Goal: Book appointment/travel/reservation

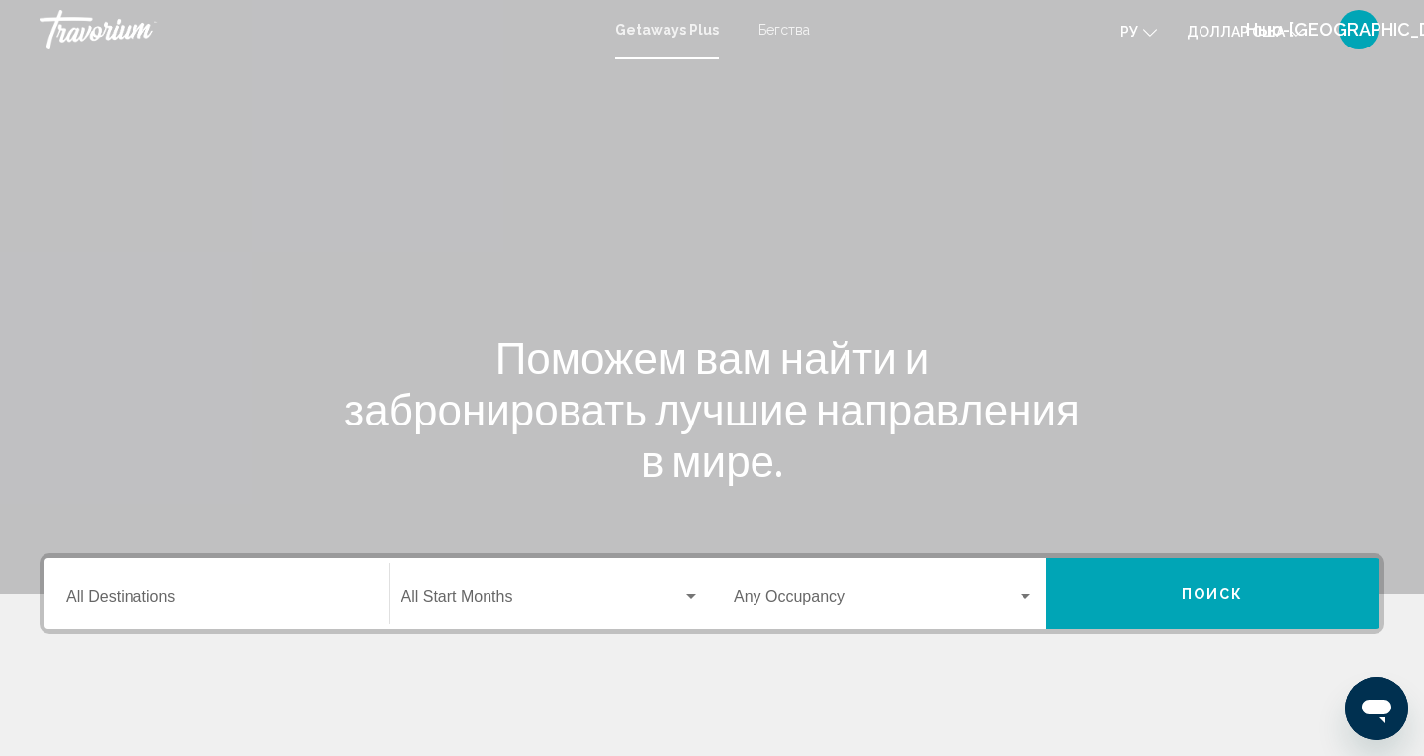
click at [130, 607] on input "Destination All Destinations" at bounding box center [216, 600] width 301 height 18
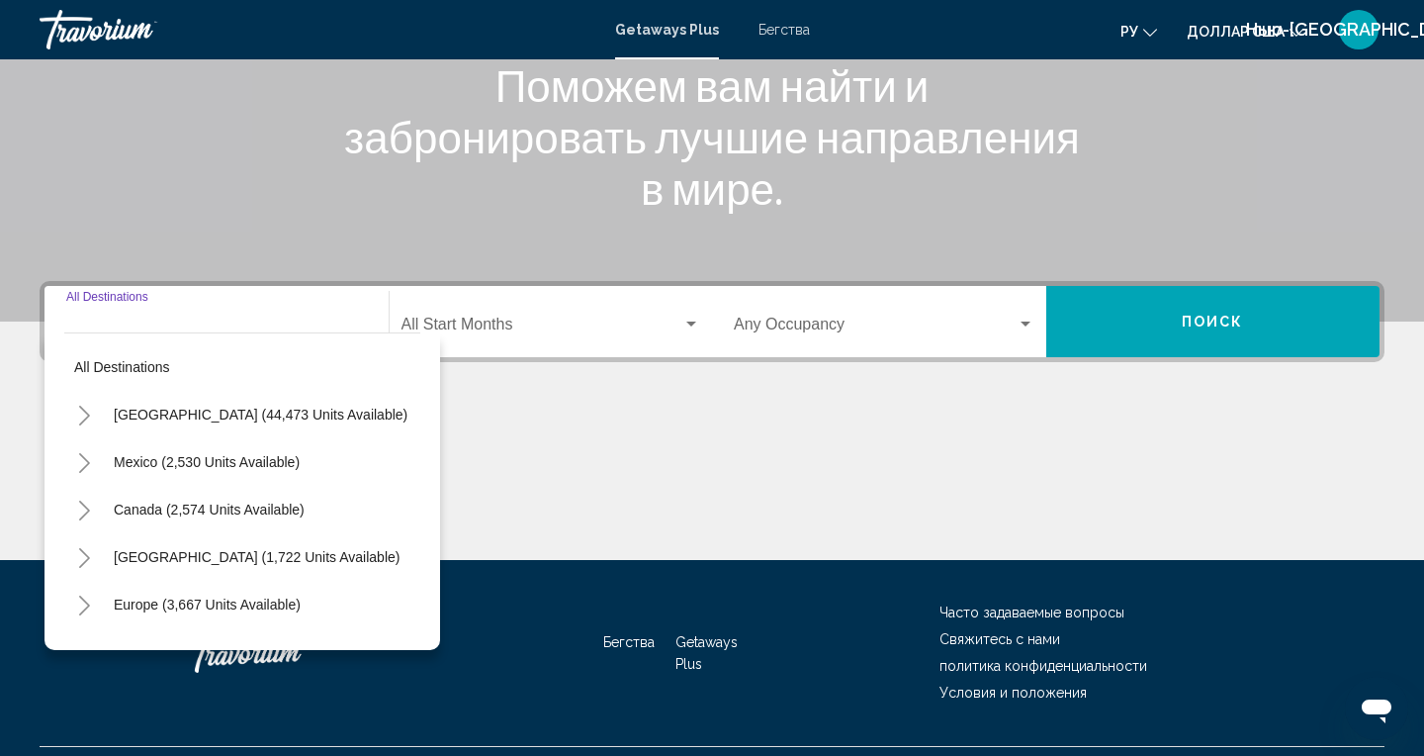
scroll to position [318, 0]
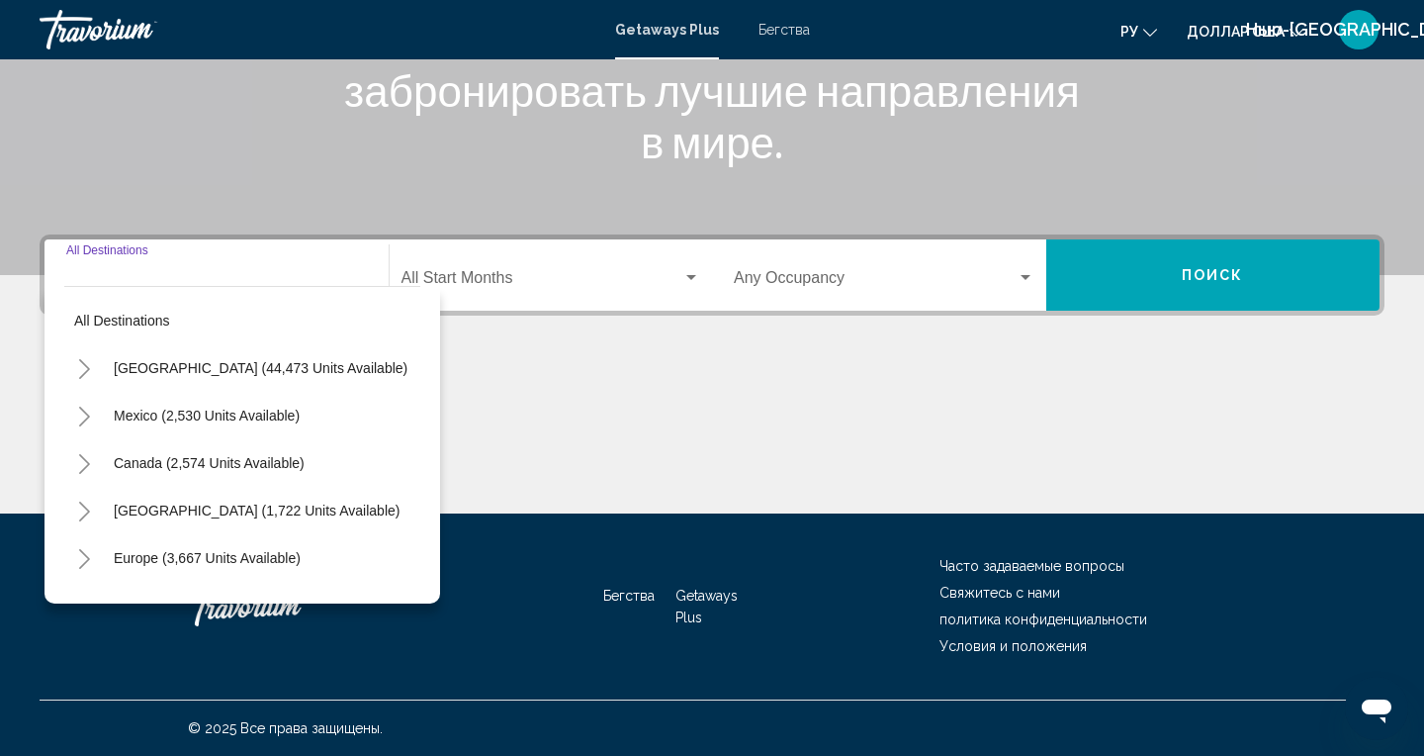
click at [80, 574] on button "Toggle Europe (3,667 units available)" at bounding box center [84, 558] width 40 height 40
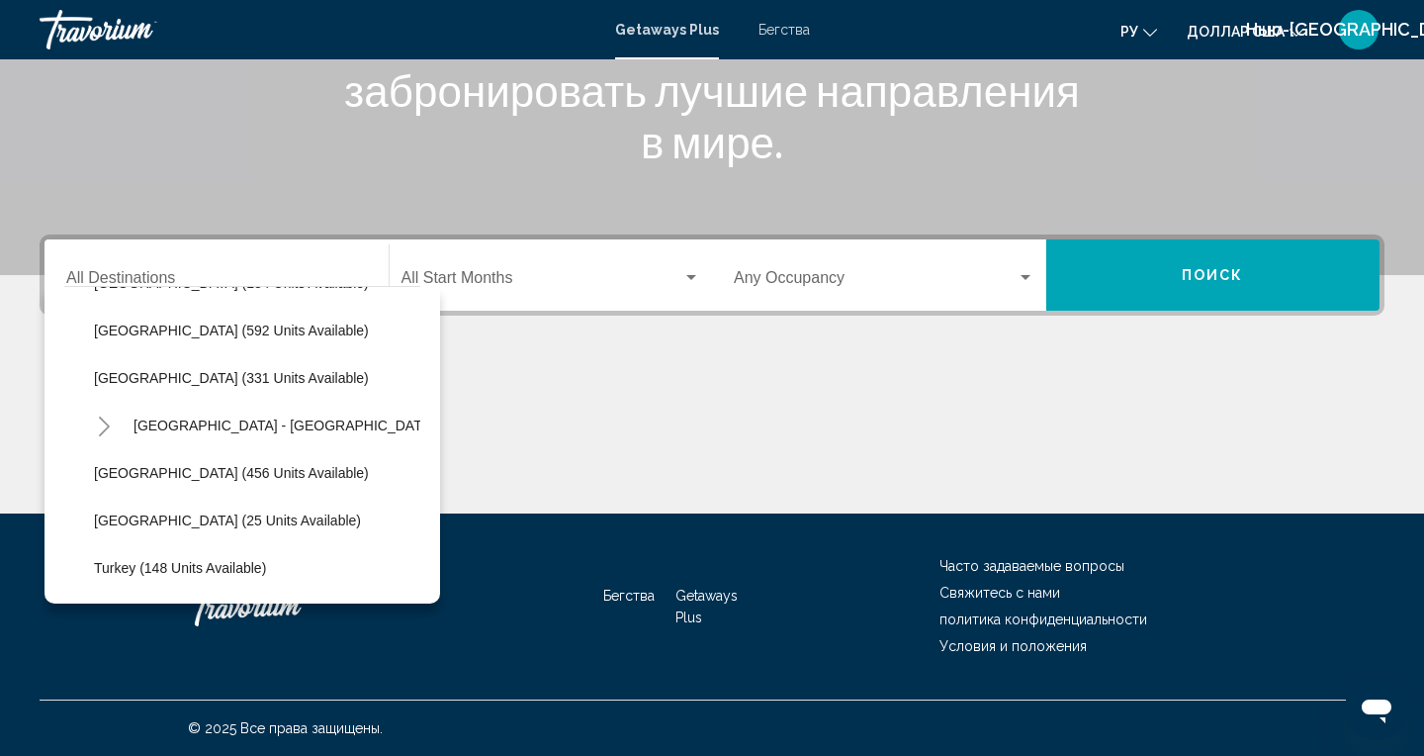
scroll to position [659, 0]
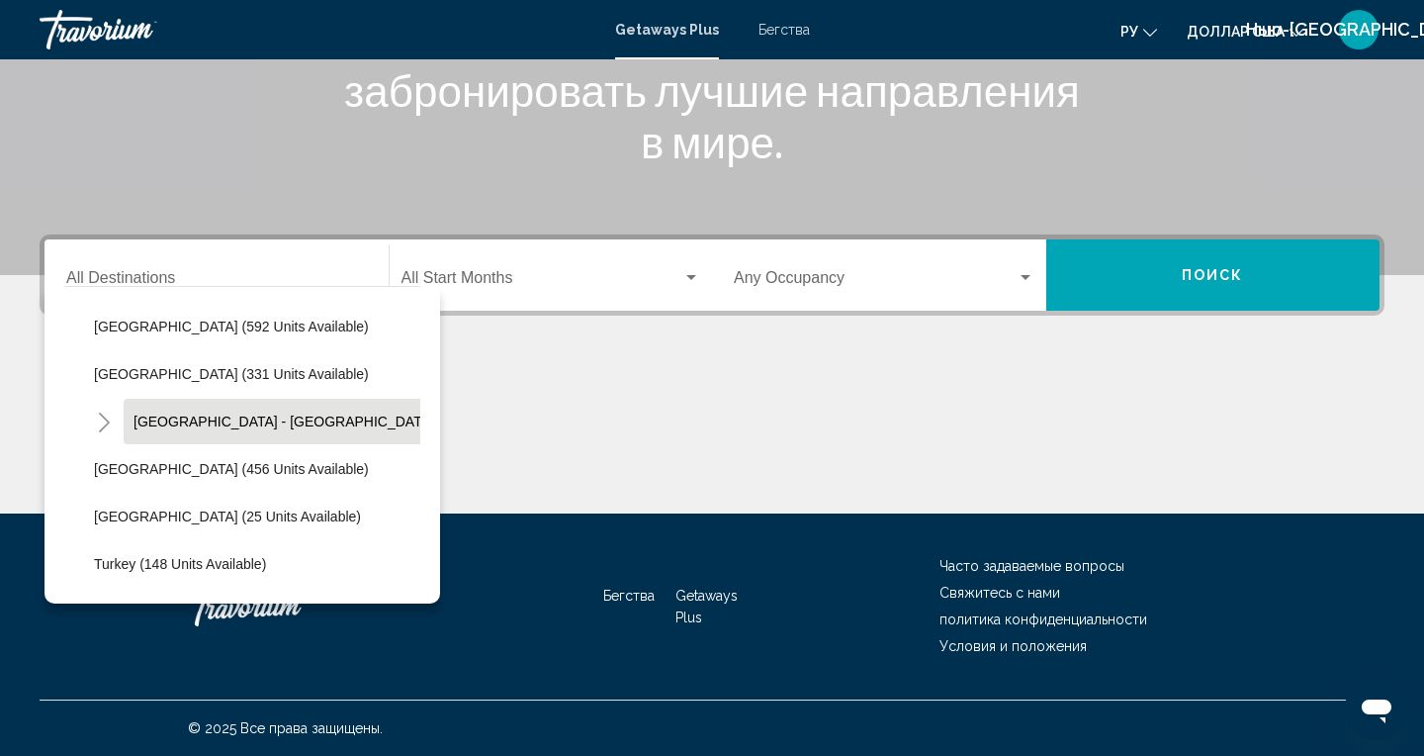
click at [287, 439] on button "[GEOGRAPHIC_DATA] - [GEOGRAPHIC_DATA] (73 units available)" at bounding box center [345, 421] width 443 height 45
type input "**********"
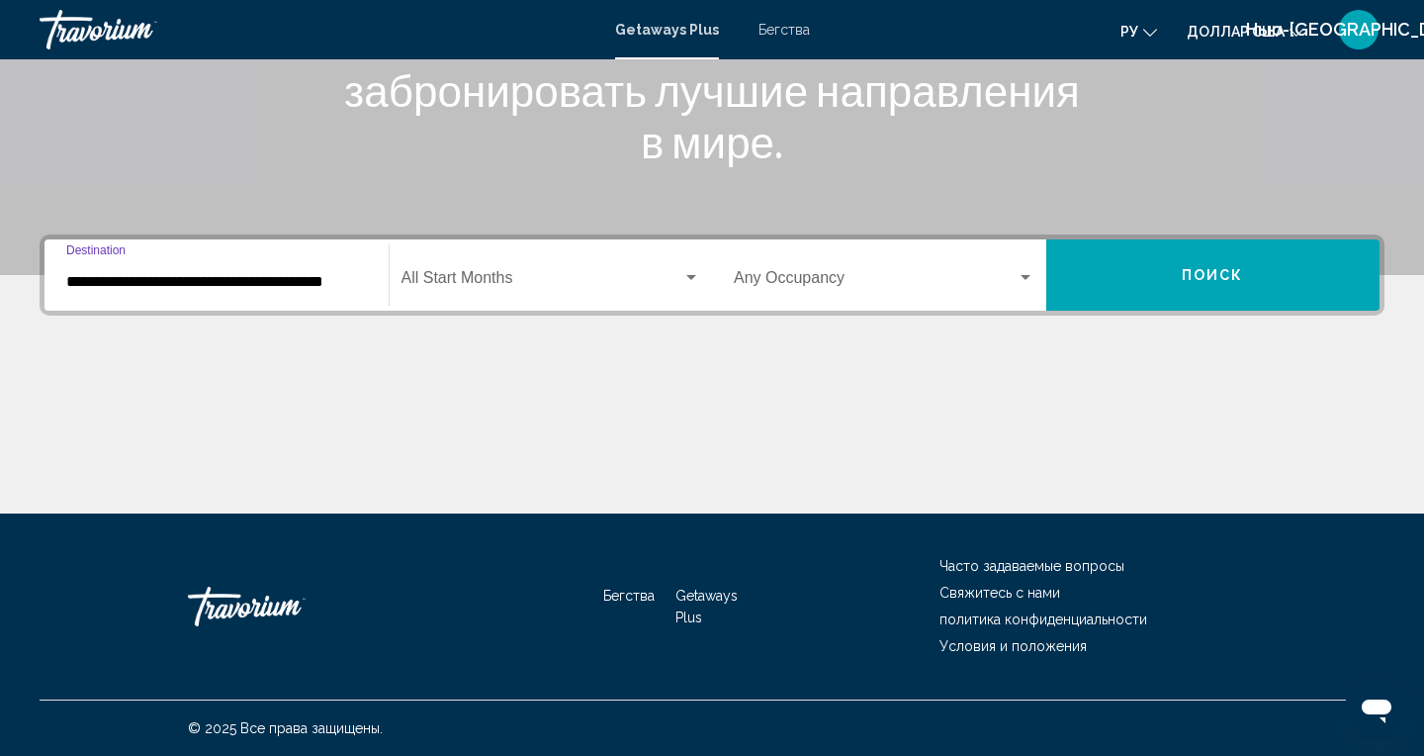
click at [1222, 275] on span "Поиск" at bounding box center [1213, 276] width 62 height 16
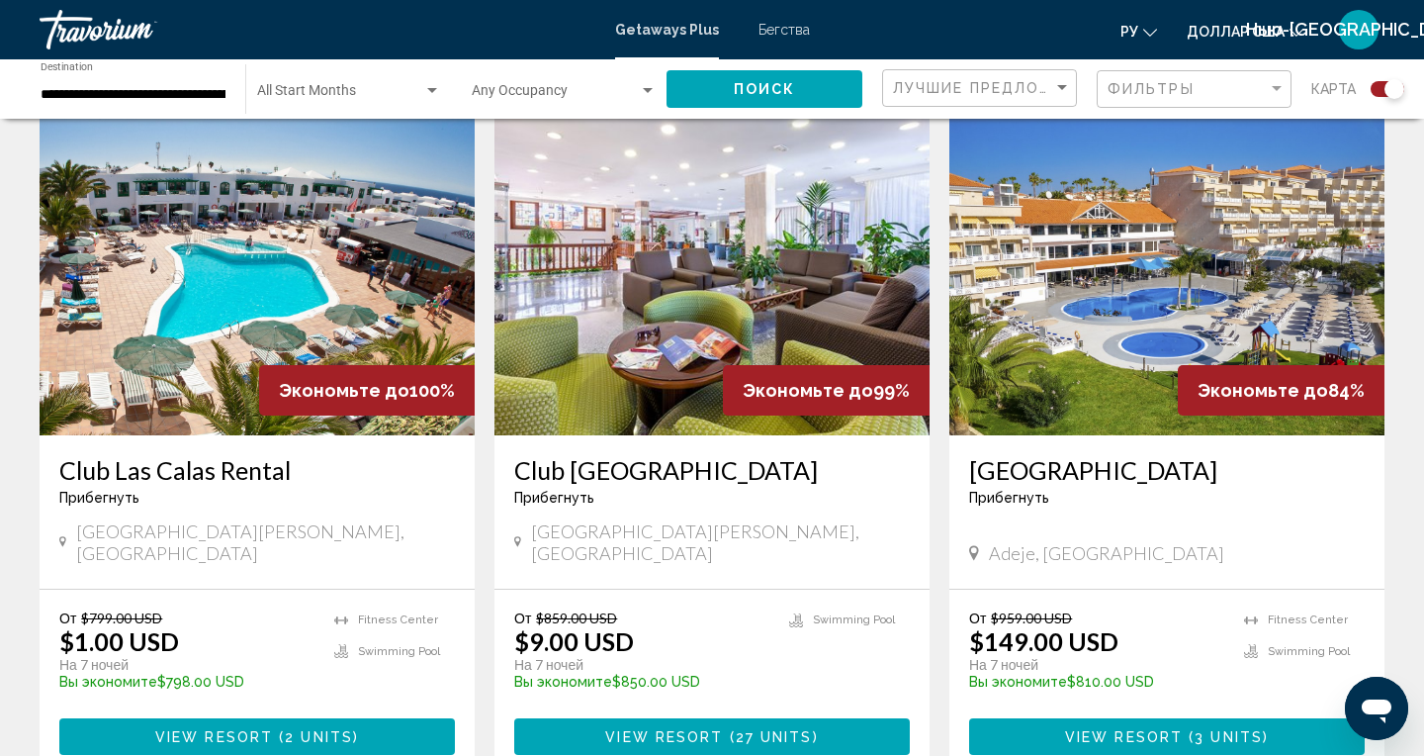
scroll to position [2099, 0]
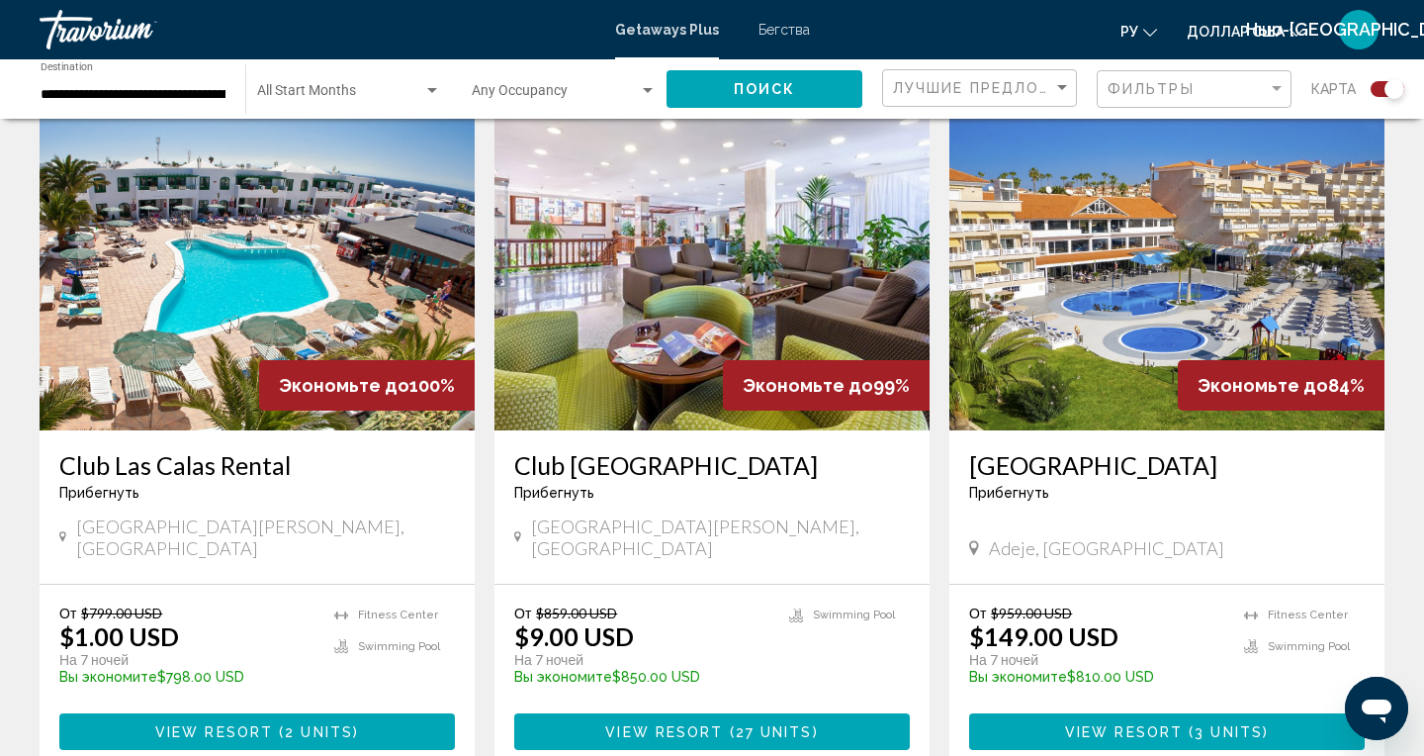
click at [204, 724] on span "View Resort" at bounding box center [214, 732] width 118 height 16
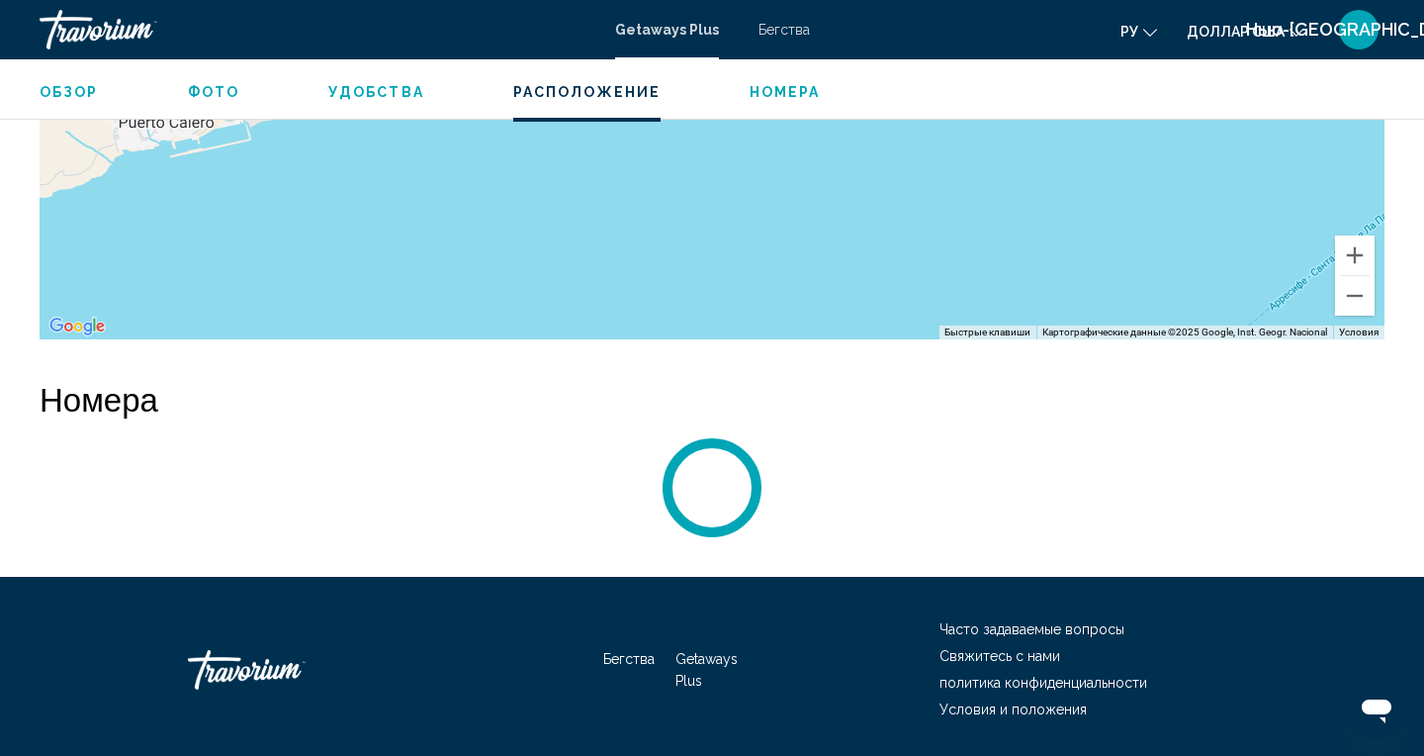
scroll to position [2997, 0]
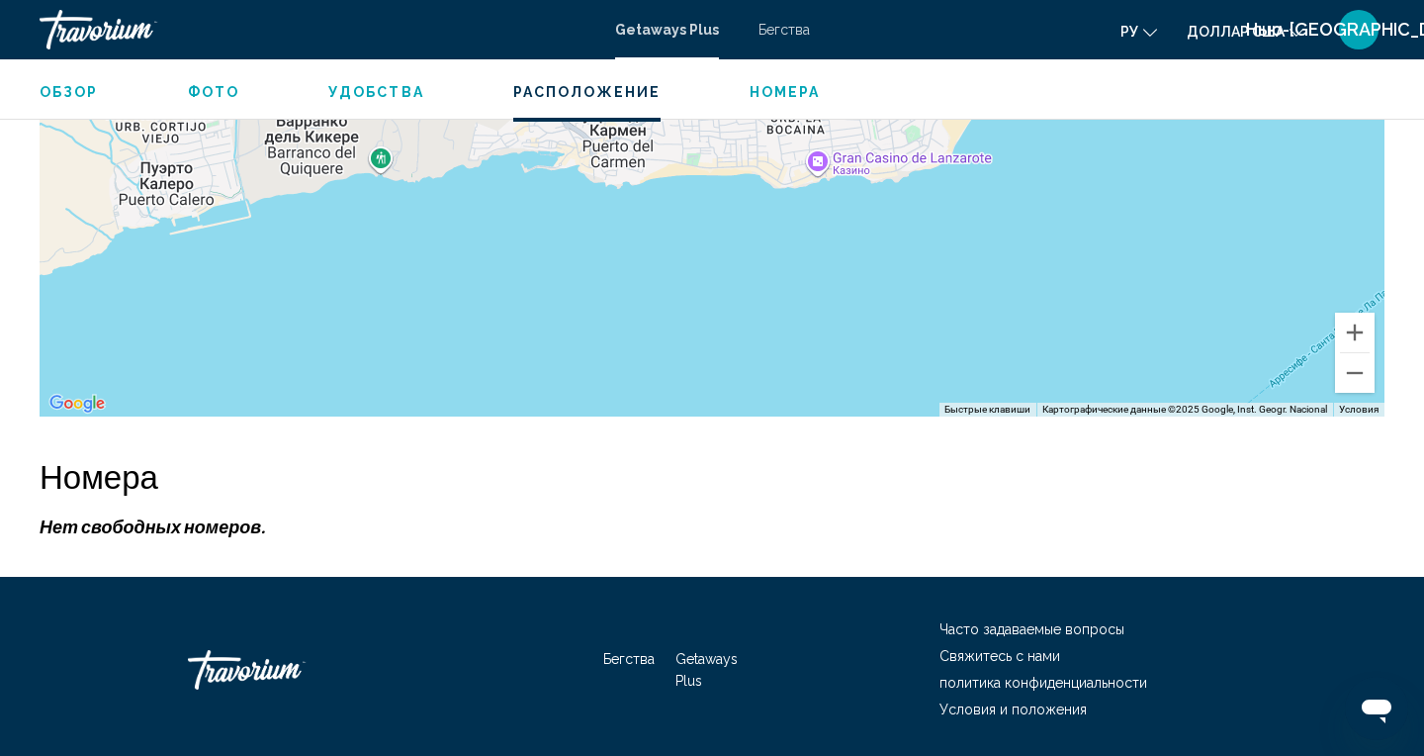
click at [766, 33] on font "Бегства" at bounding box center [784, 30] width 51 height 16
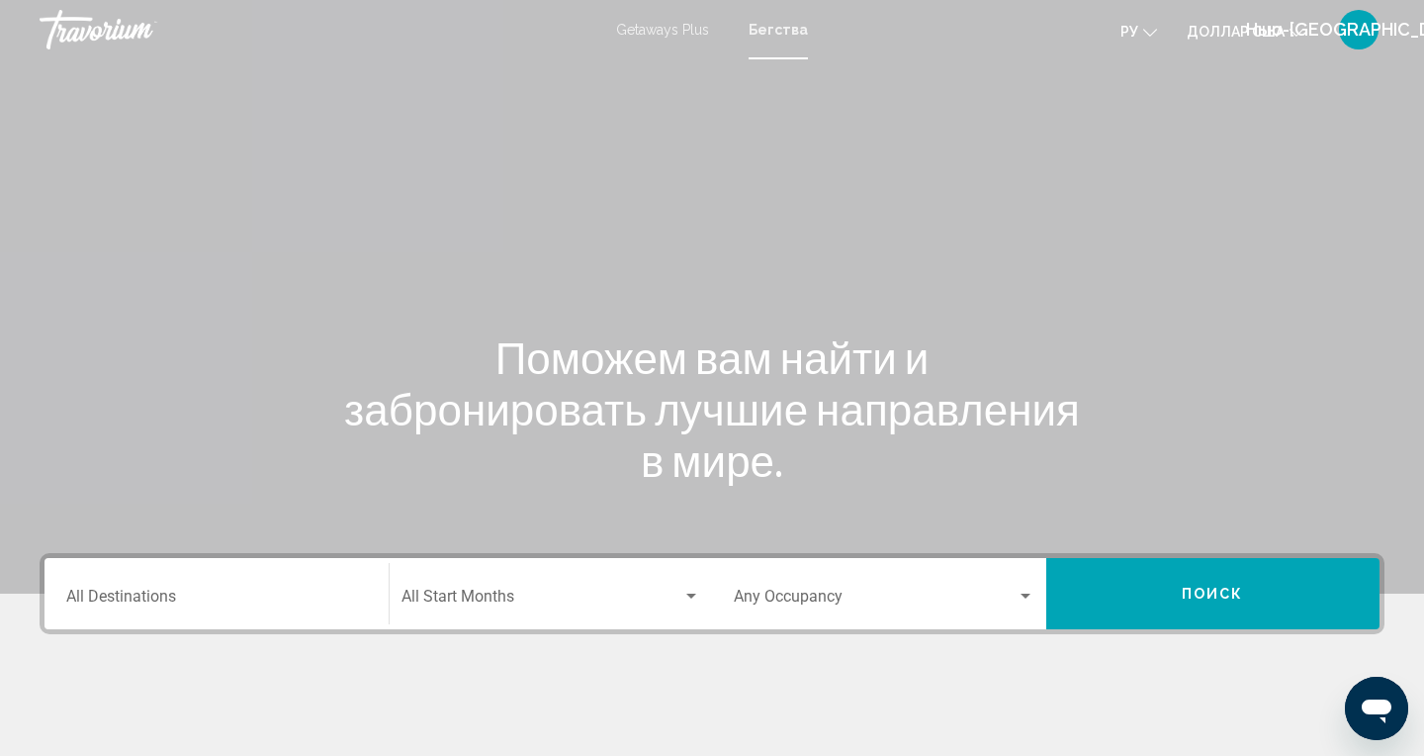
click at [204, 593] on input "Destination All Destinations" at bounding box center [216, 600] width 301 height 18
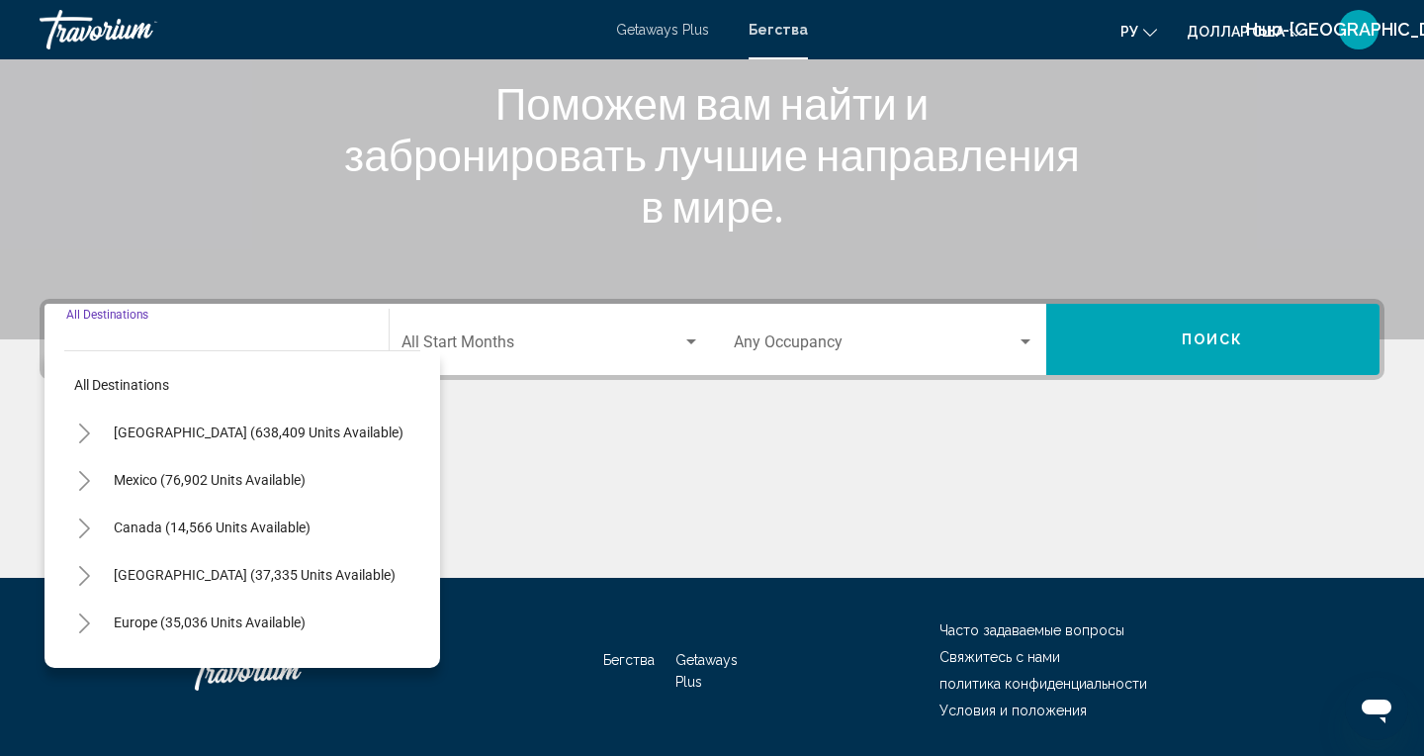
scroll to position [255, 0]
click at [90, 629] on icon "Toggle Europe (35,036 units available)" at bounding box center [84, 622] width 15 height 20
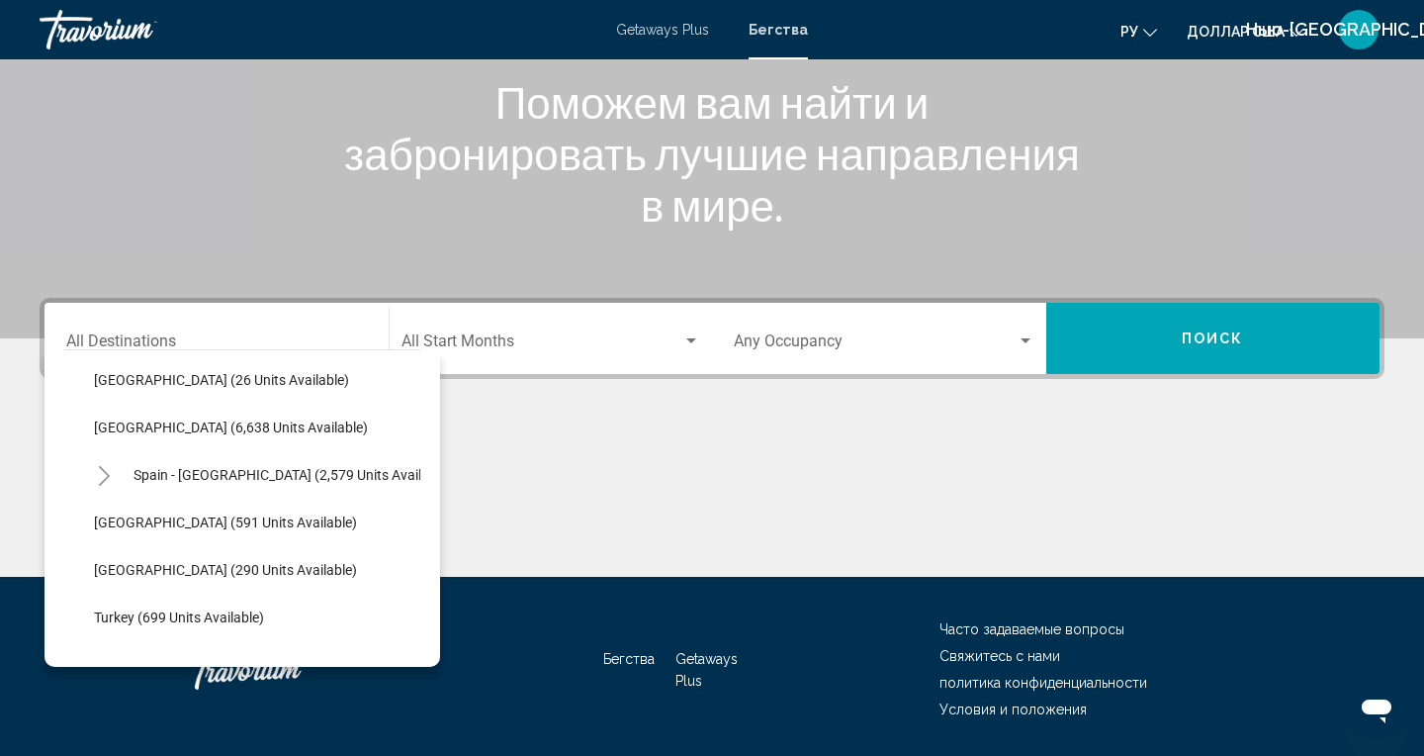
scroll to position [1010, 0]
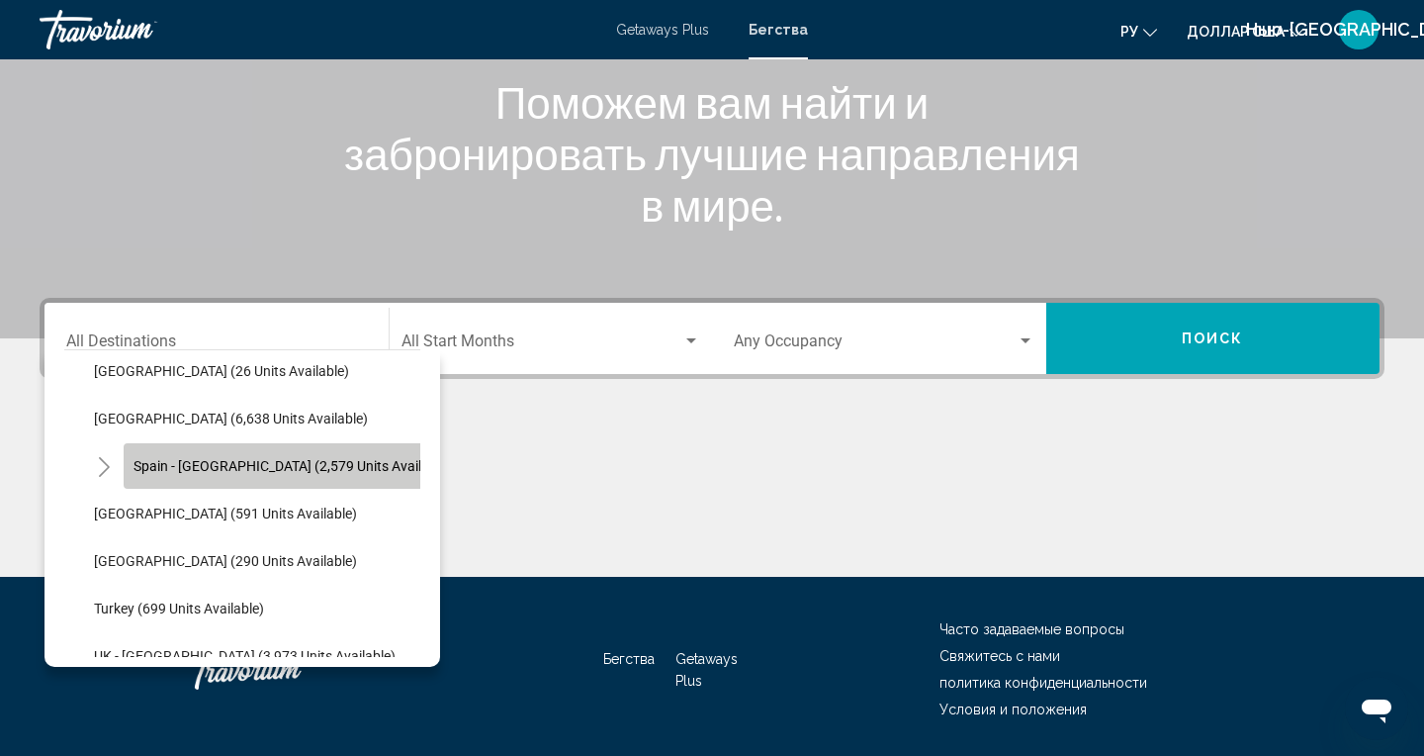
click at [360, 486] on button "Spain - [GEOGRAPHIC_DATA] (2,579 units available)" at bounding box center [293, 465] width 338 height 45
type input "**********"
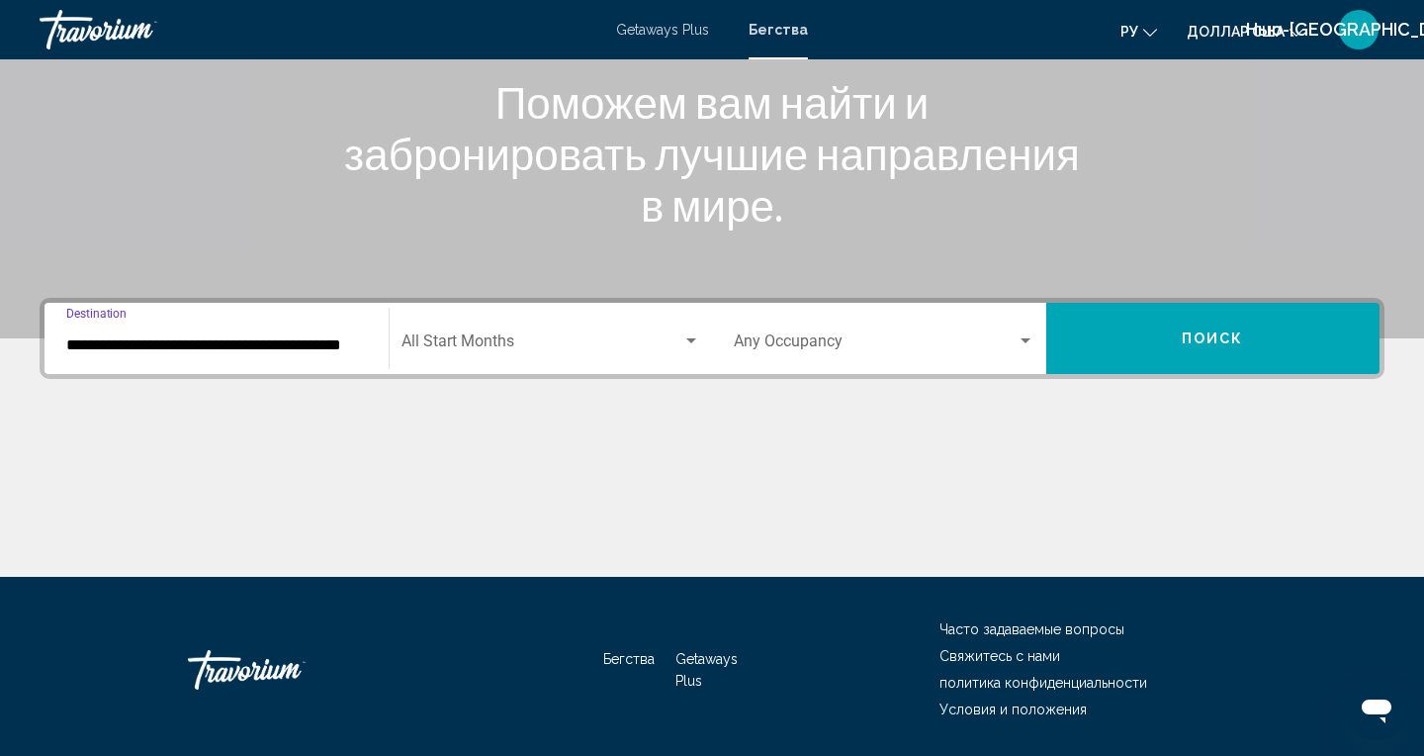
click at [1219, 351] on button "Поиск" at bounding box center [1213, 338] width 334 height 71
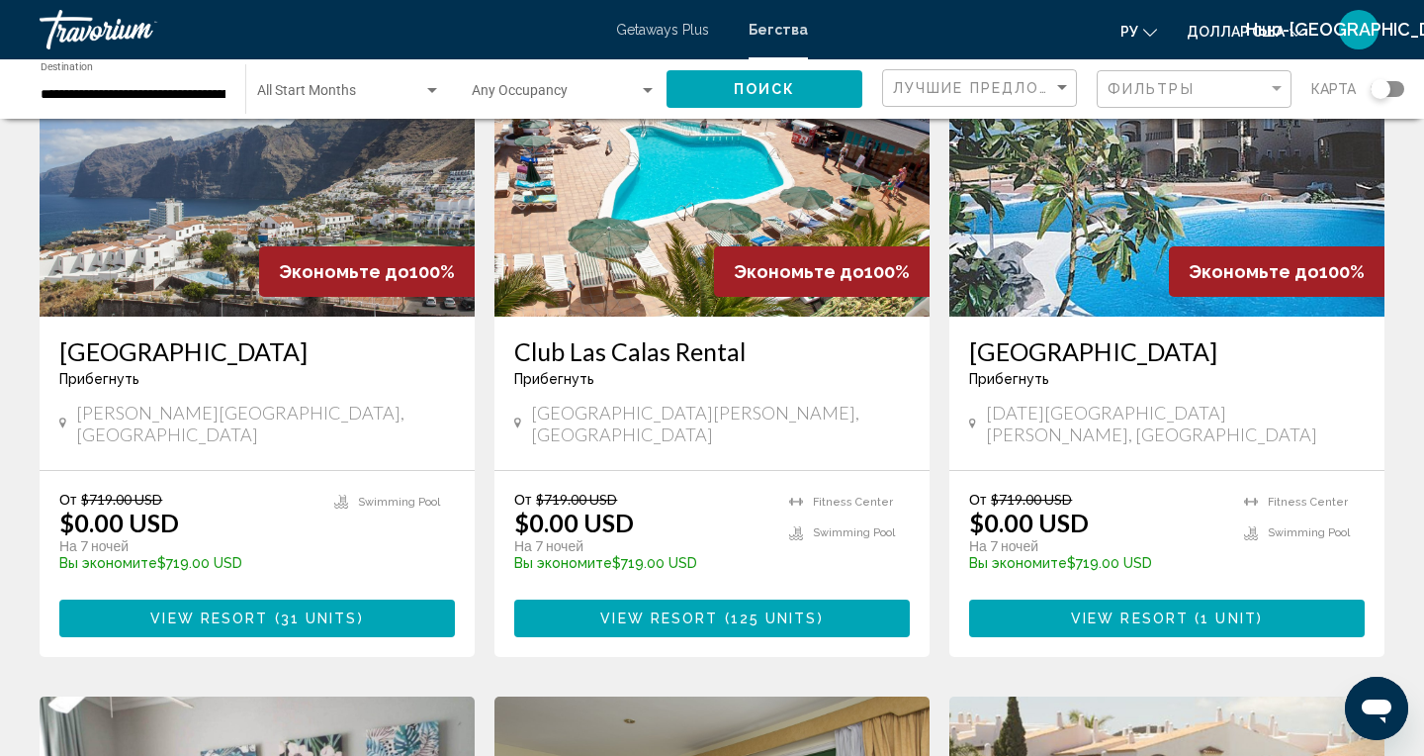
scroll to position [918, 0]
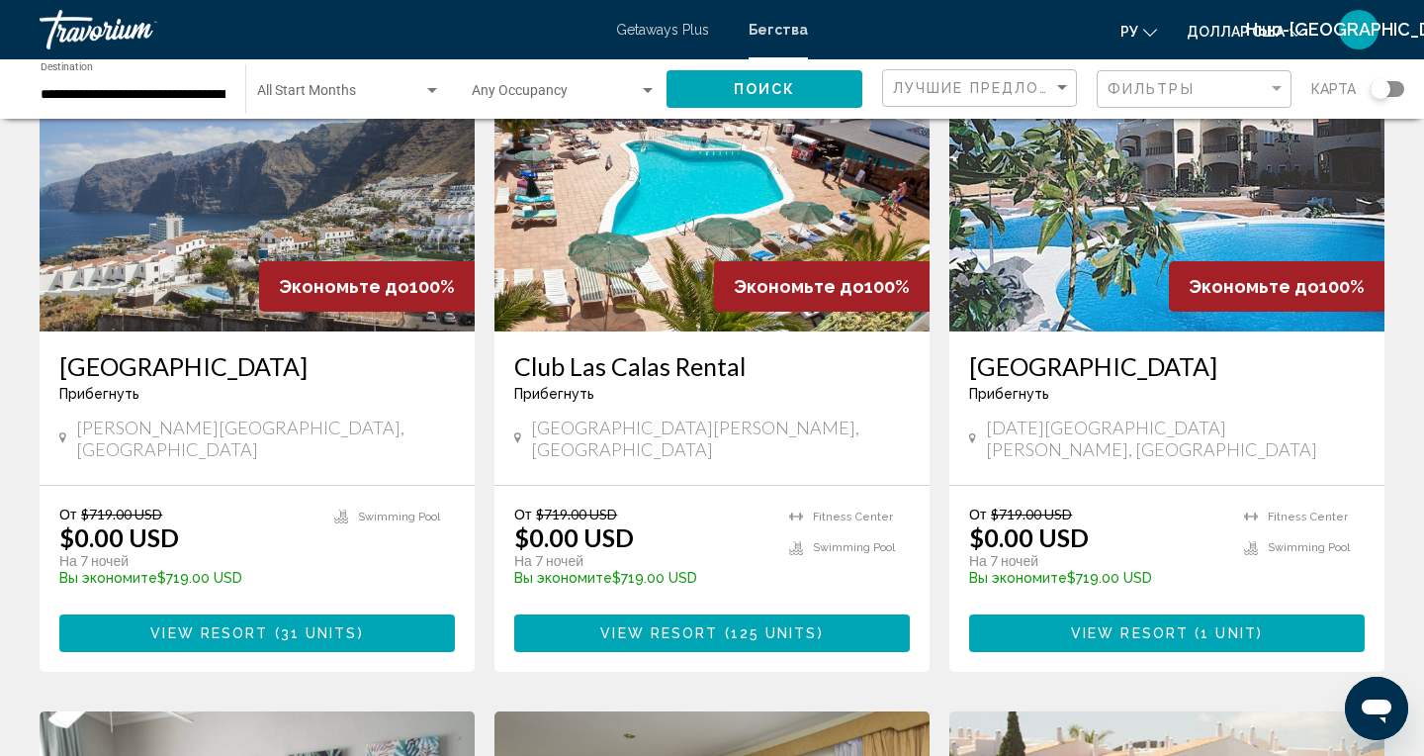
click at [658, 626] on span "View Resort" at bounding box center [659, 634] width 118 height 16
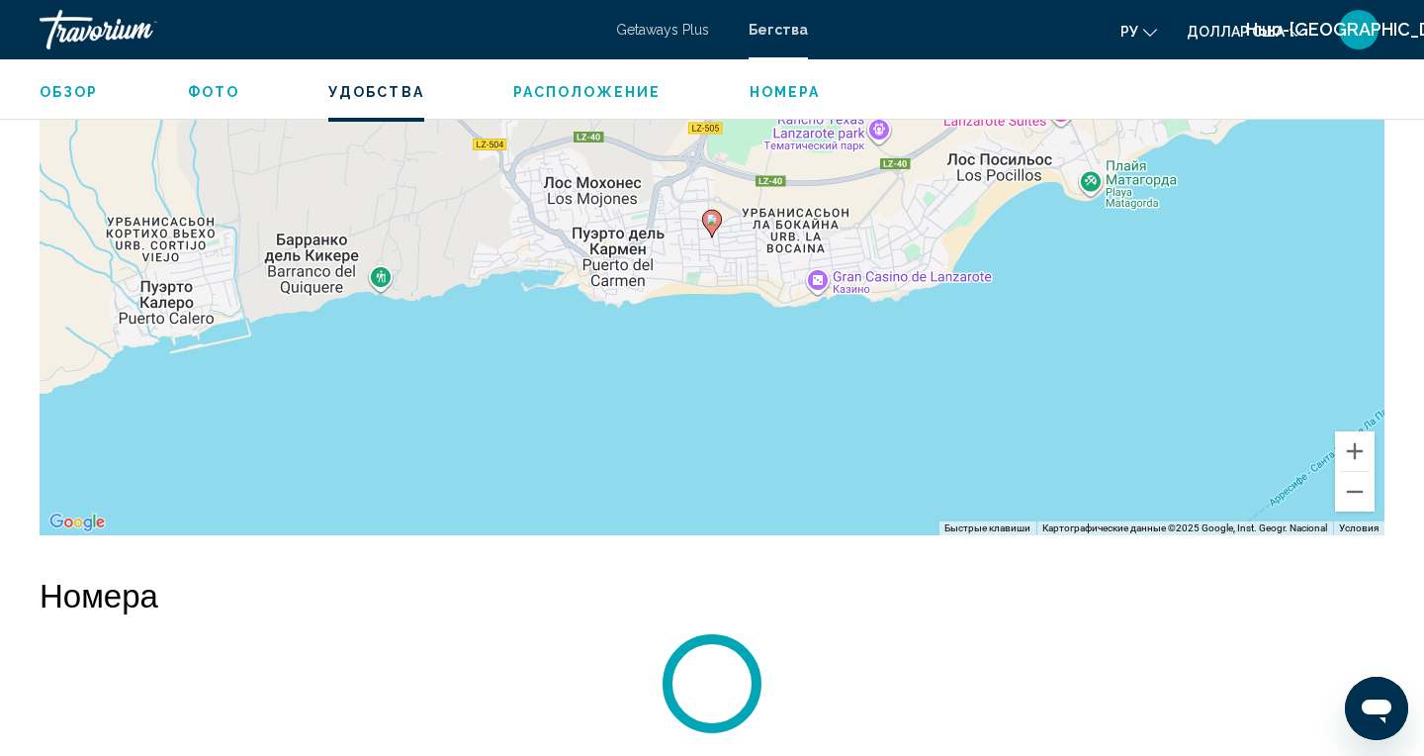
scroll to position [3094, 0]
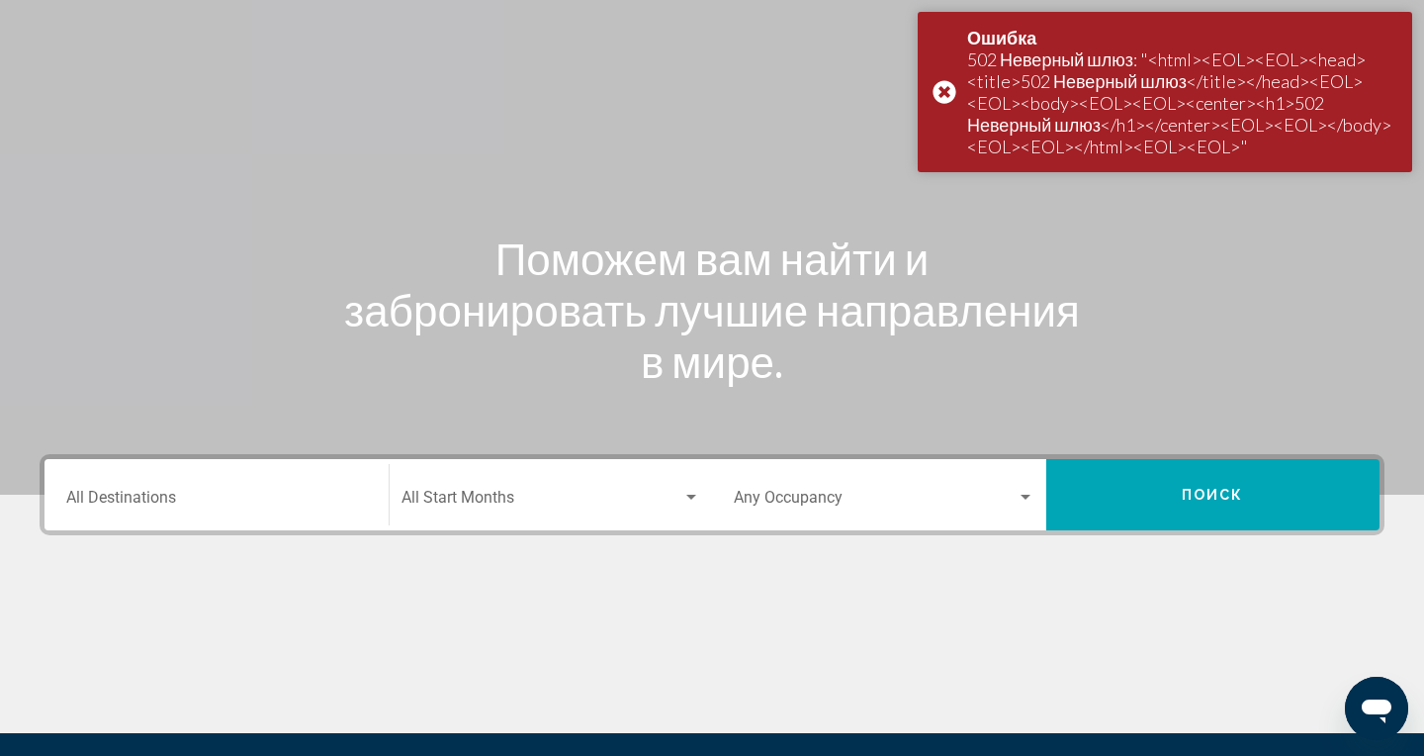
scroll to position [255, 0]
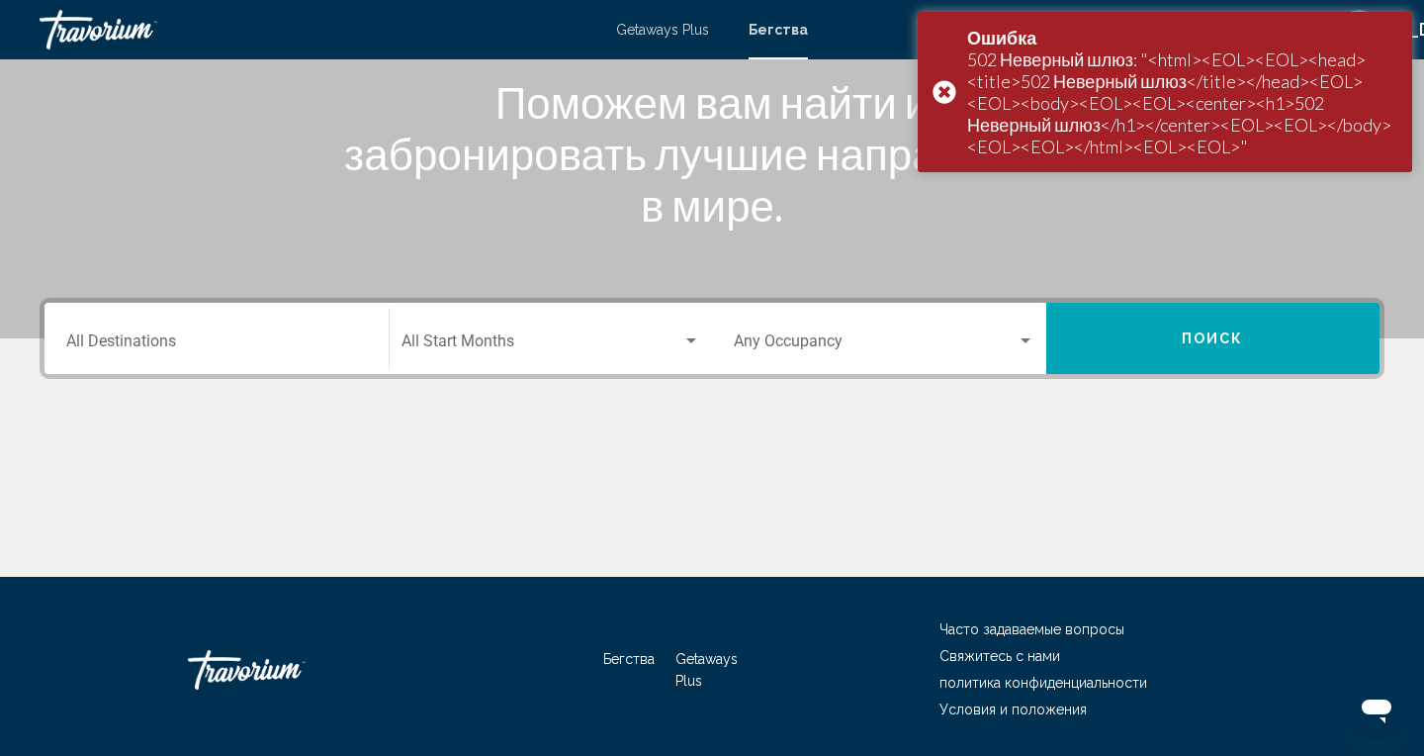
click at [158, 342] on input "Destination All Destinations" at bounding box center [216, 345] width 301 height 18
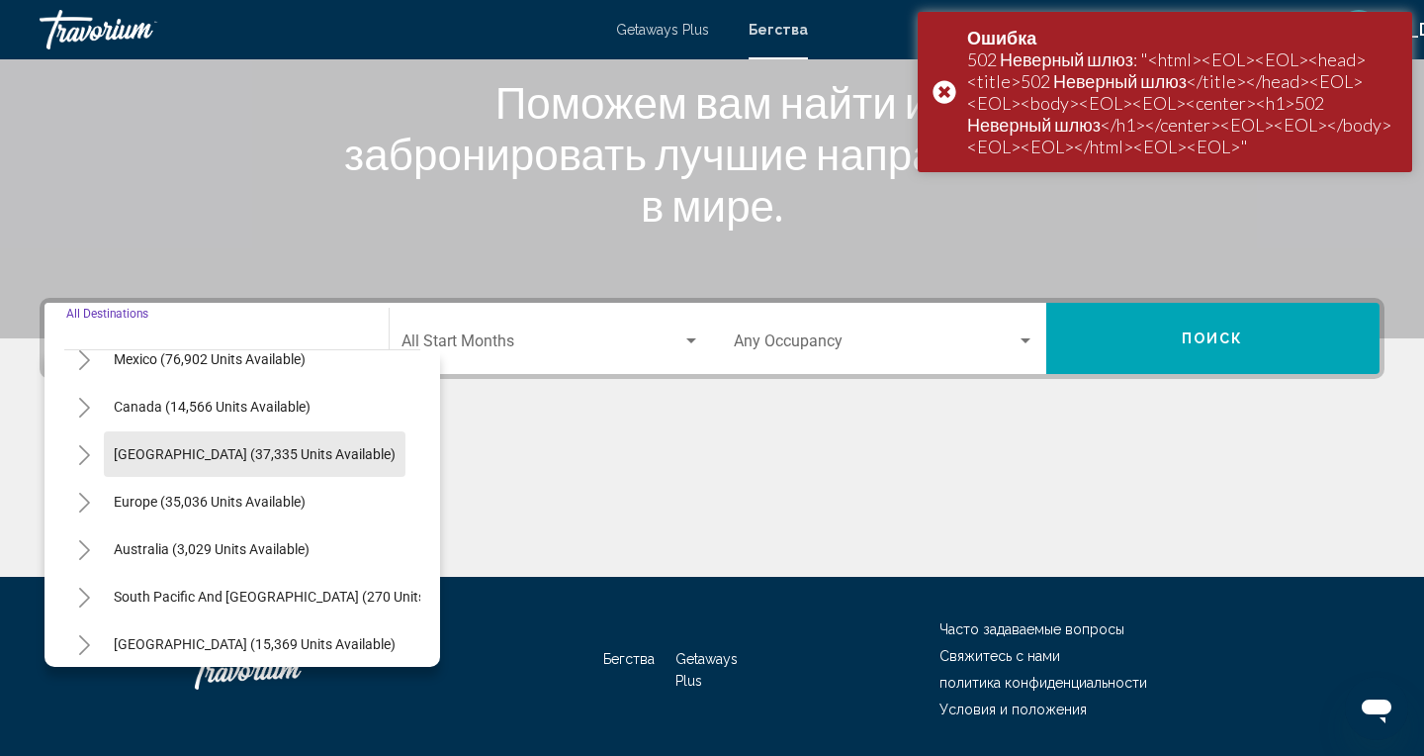
scroll to position [124, 0]
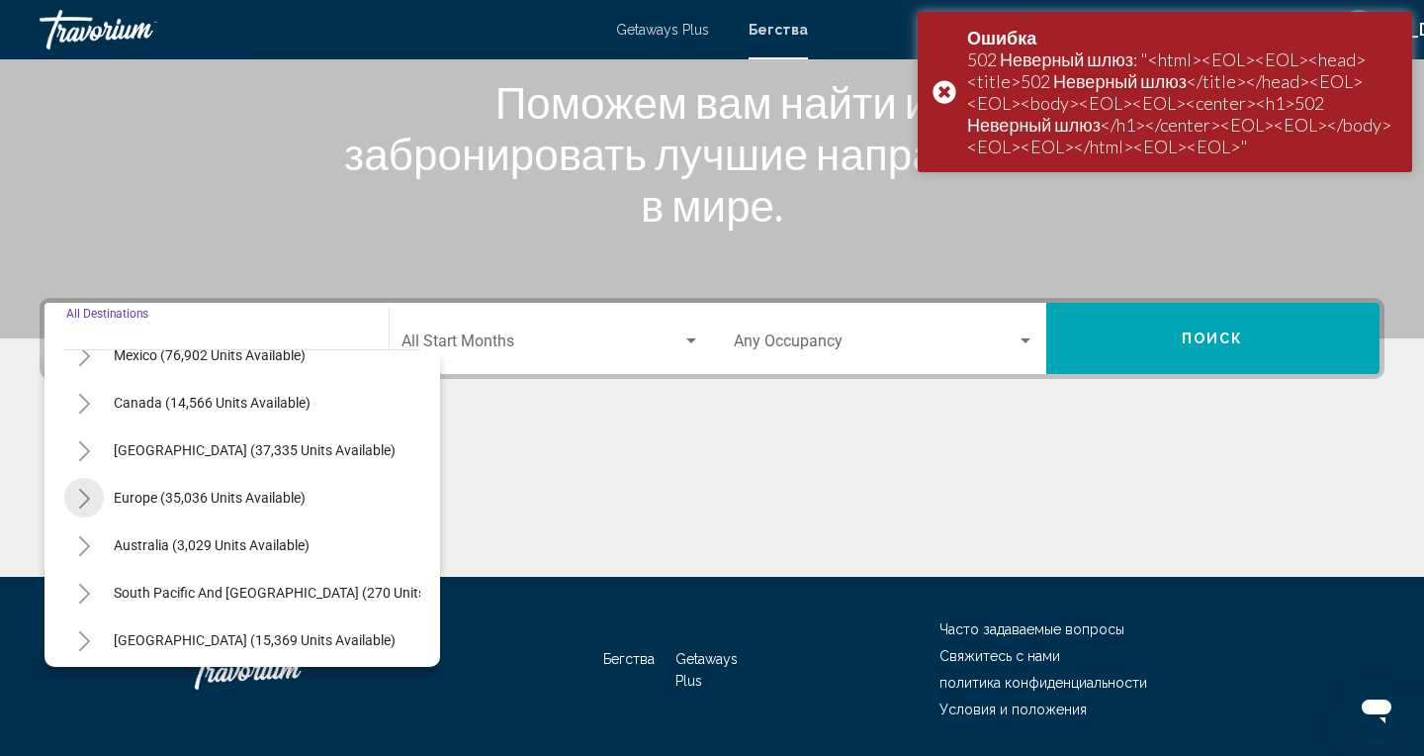
click at [73, 498] on button "Toggle Europe (35,036 units available)" at bounding box center [84, 498] width 40 height 40
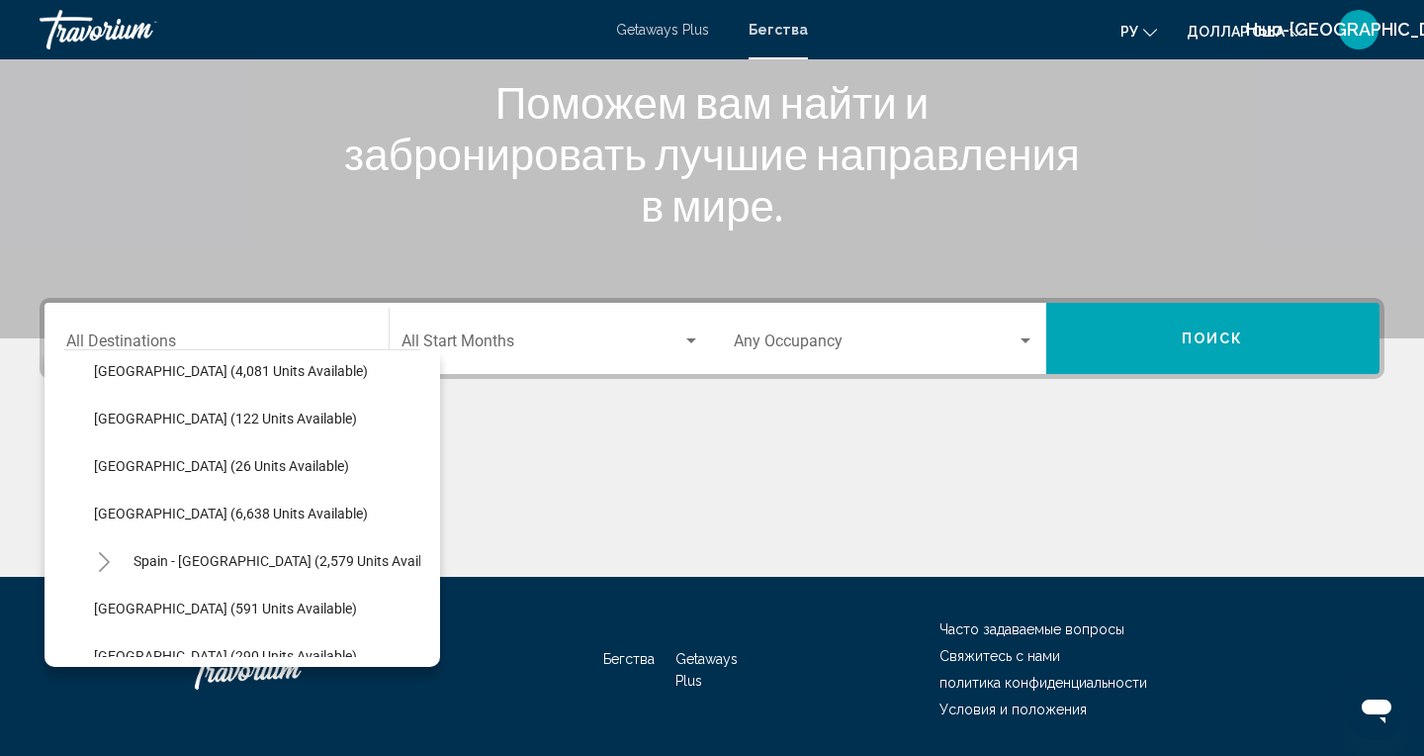
scroll to position [931, 0]
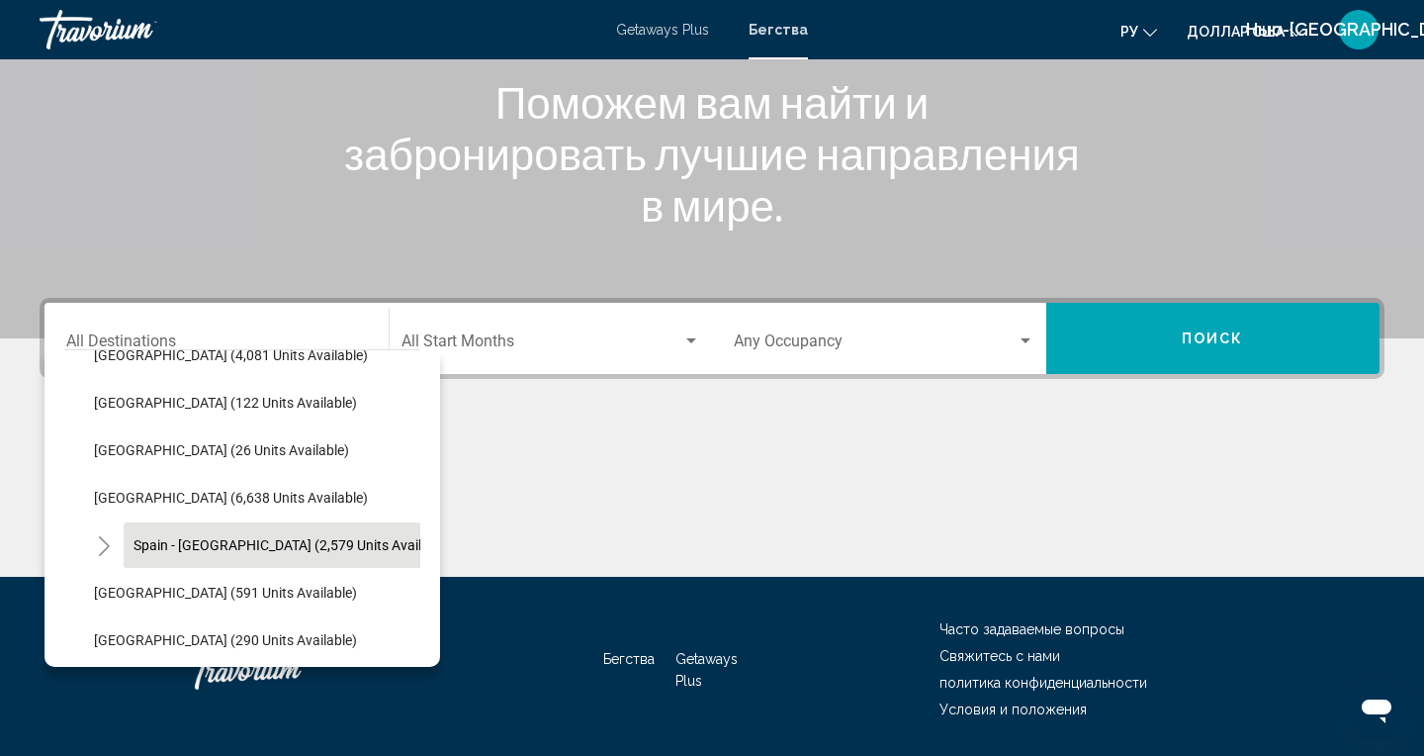
click at [226, 559] on button "Spain - [GEOGRAPHIC_DATA] (2,579 units available)" at bounding box center [293, 544] width 338 height 45
type input "**********"
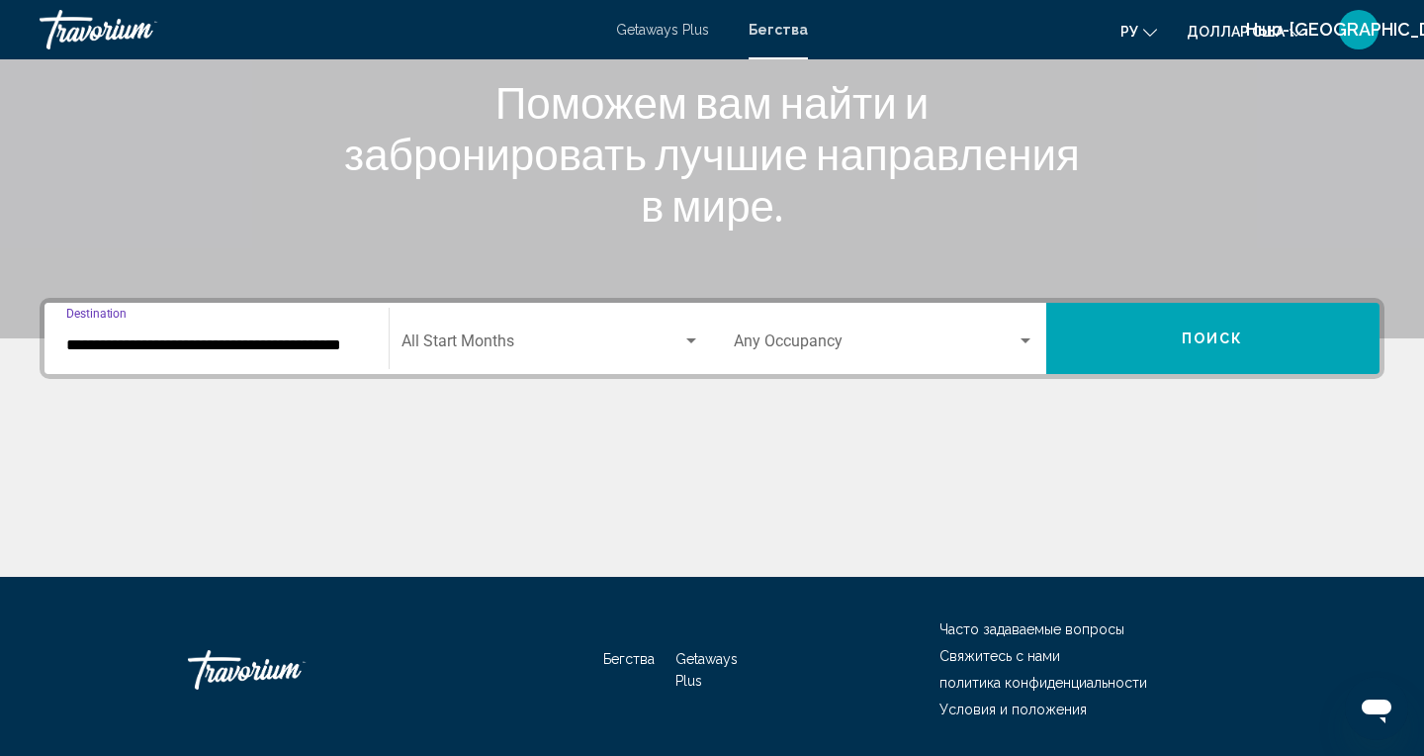
click at [1221, 331] on span "Поиск" at bounding box center [1213, 339] width 62 height 16
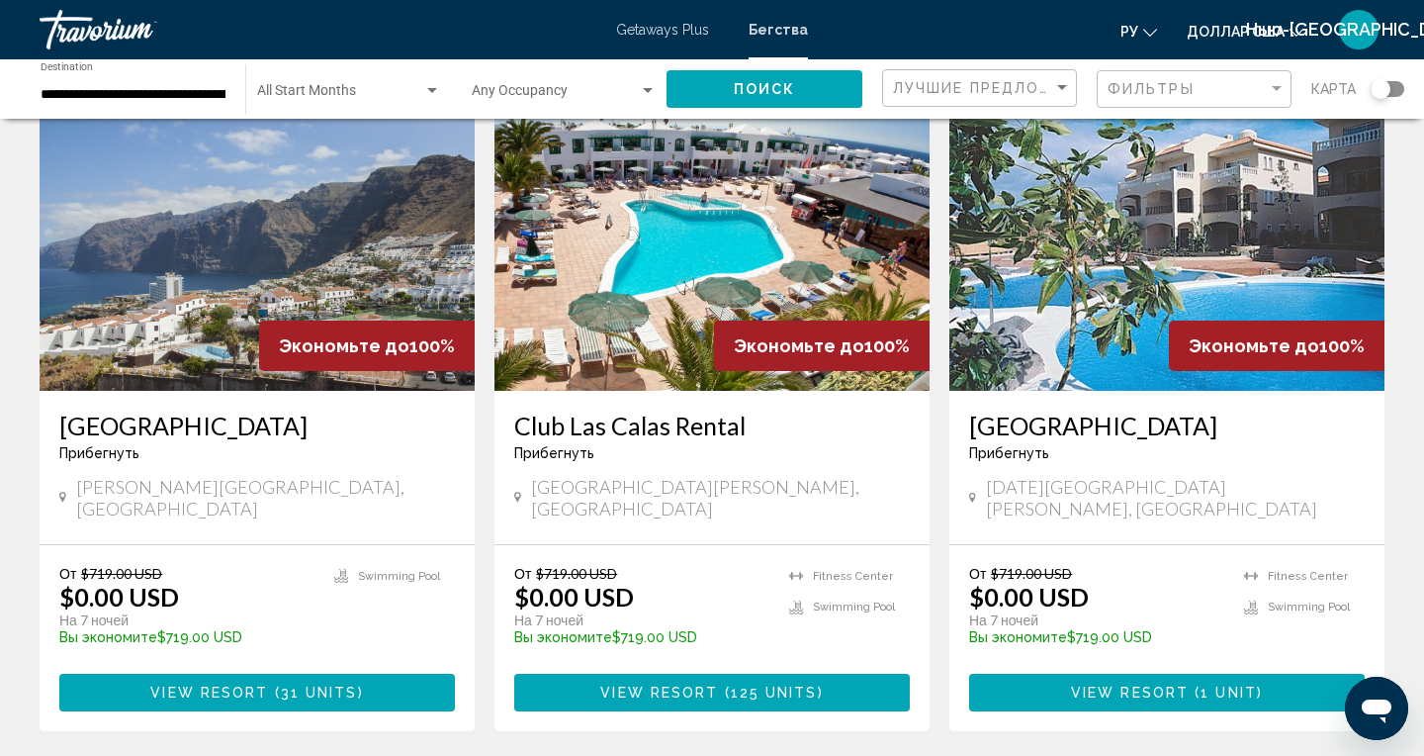
scroll to position [877, 0]
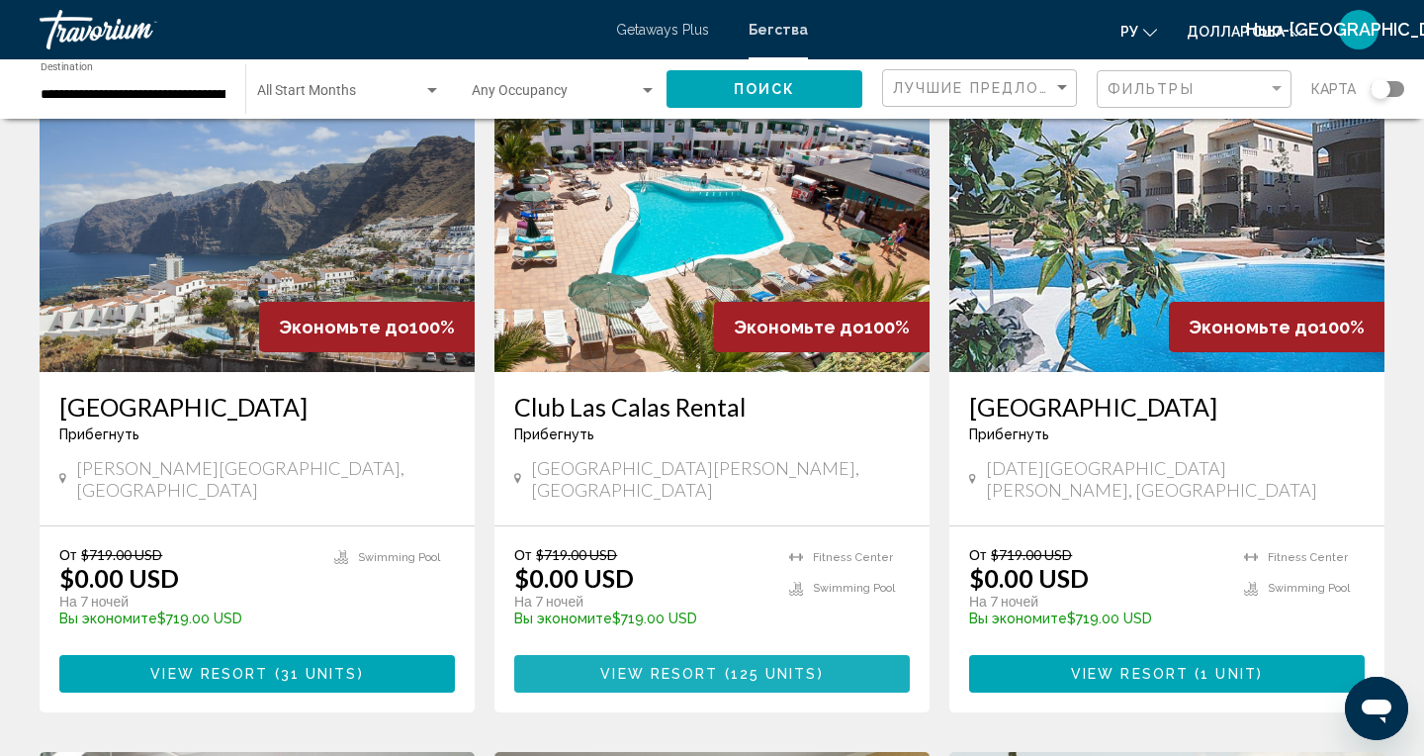
click at [723, 667] on span "Основное содержание" at bounding box center [721, 675] width 6 height 16
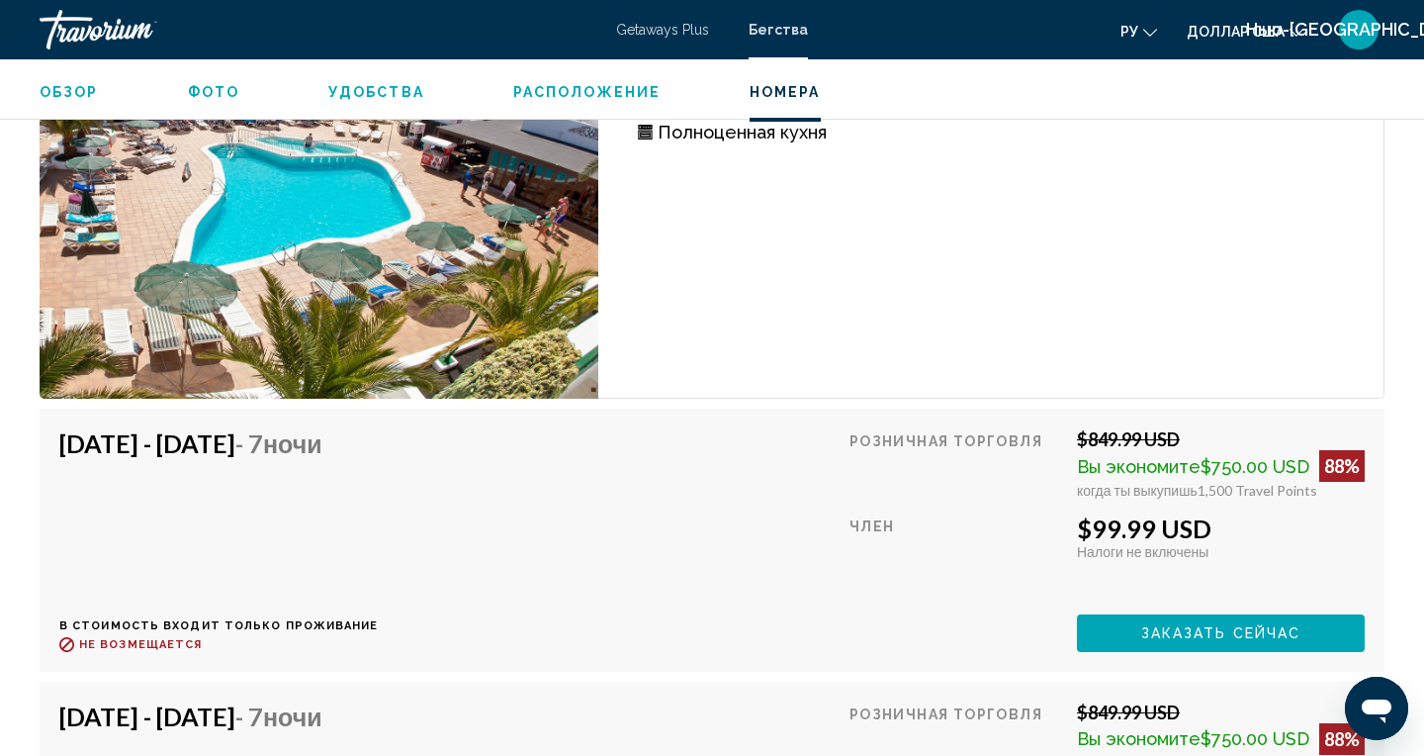
scroll to position [3562, 0]
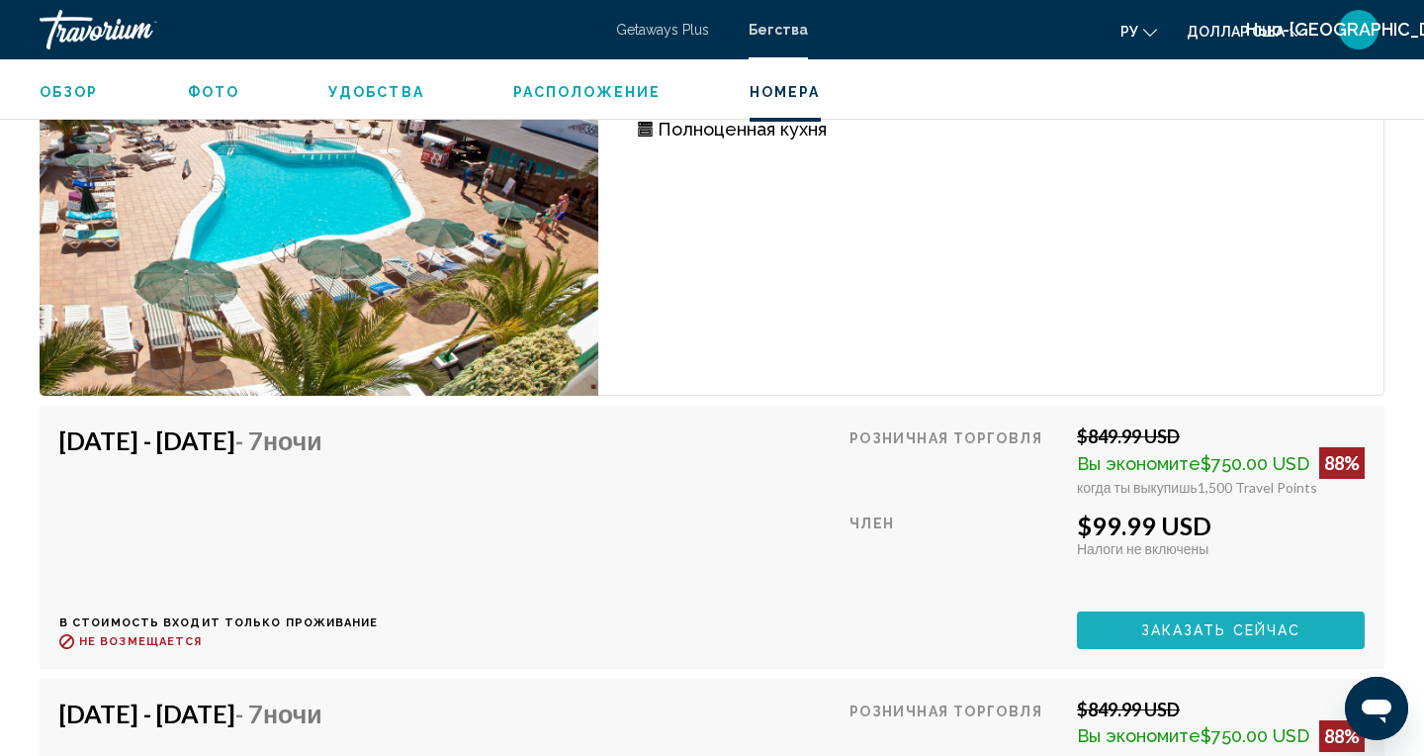
click at [1218, 636] on span "Заказать сейчас" at bounding box center [1221, 631] width 160 height 16
